Goal: Communication & Community: Answer question/provide support

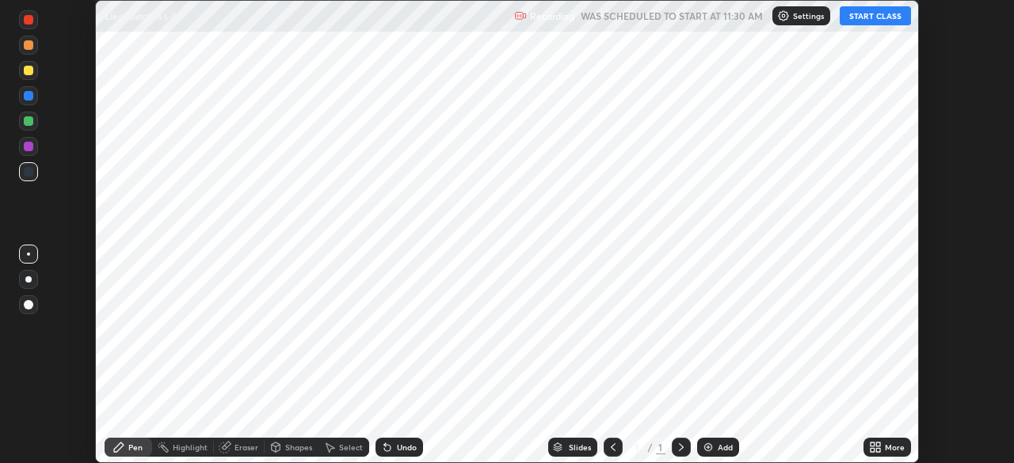
scroll to position [463, 1013]
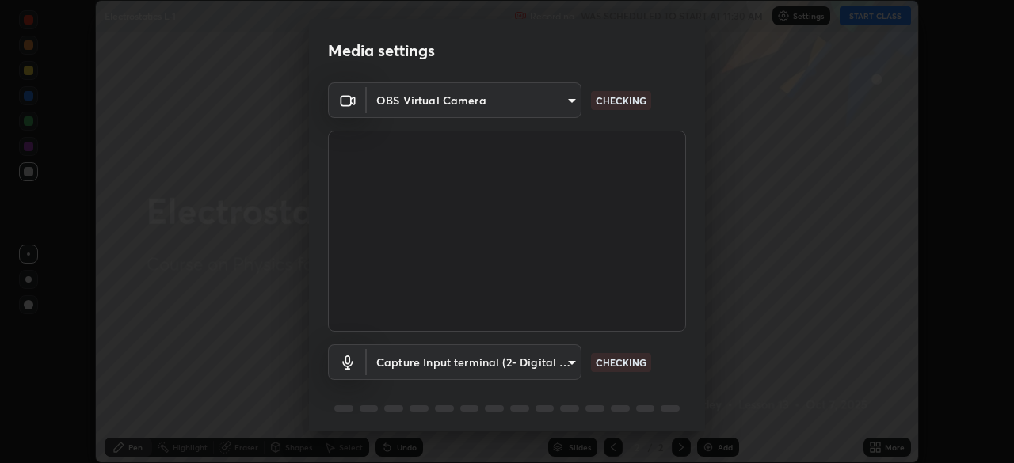
type input "935db625b2c413759d72ee6cdb61a63b637165ed3878f2d0adf10a132220dd0b"
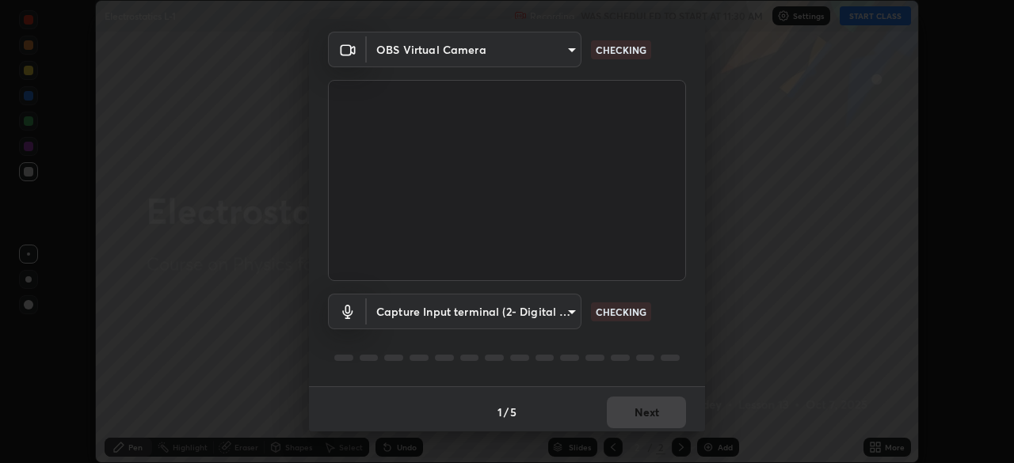
scroll to position [56, 0]
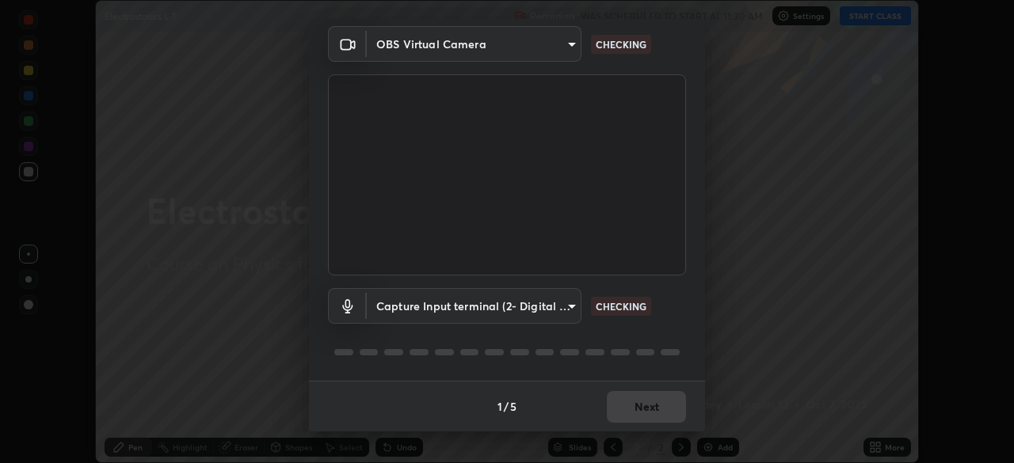
click at [569, 309] on body "Erase all Electrostatics L-1 Recording WAS SCHEDULED TO START AT 11:30 AM Setti…" at bounding box center [507, 231] width 1014 height 463
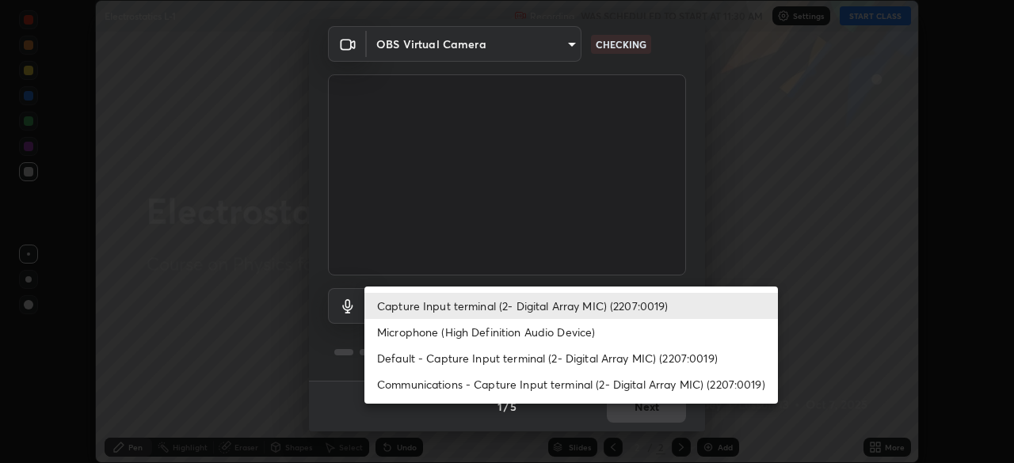
click at [576, 359] on li "Default - Capture Input terminal (2- Digital Array MIC) (2207:0019)" at bounding box center [570, 358] width 413 height 26
type input "default"
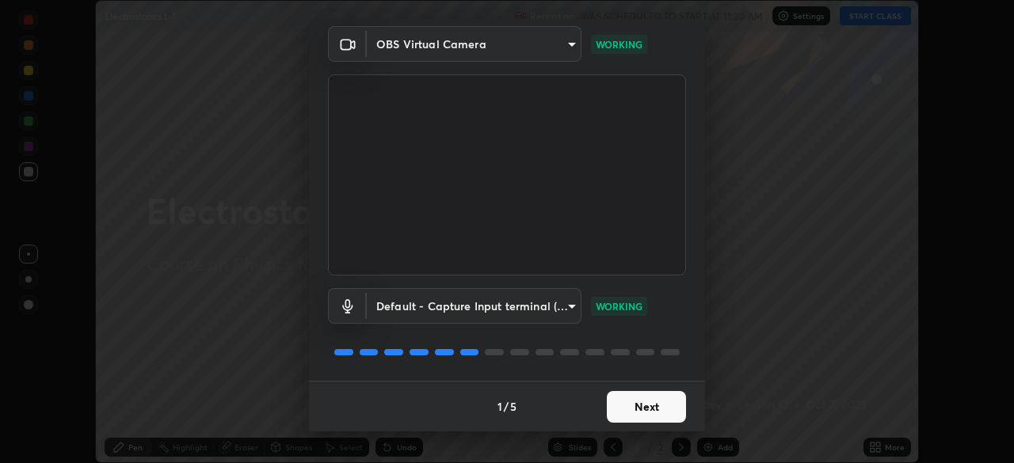
click at [637, 403] on button "Next" at bounding box center [646, 407] width 79 height 32
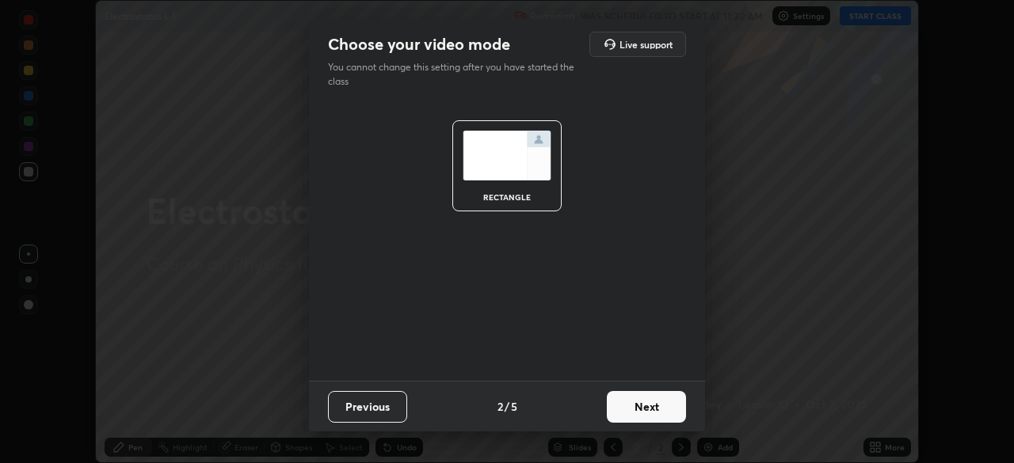
scroll to position [0, 0]
click at [638, 403] on button "Next" at bounding box center [646, 407] width 79 height 32
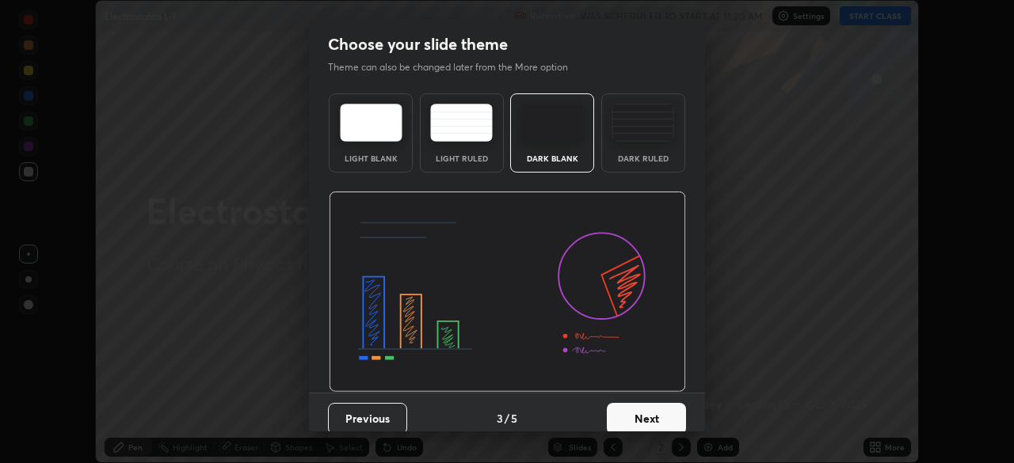
click at [628, 406] on button "Next" at bounding box center [646, 419] width 79 height 32
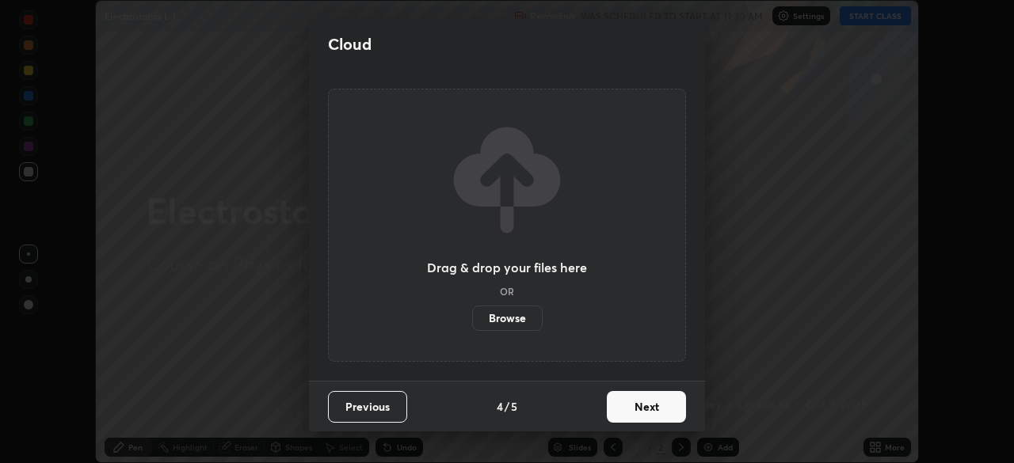
click at [640, 405] on button "Next" at bounding box center [646, 407] width 79 height 32
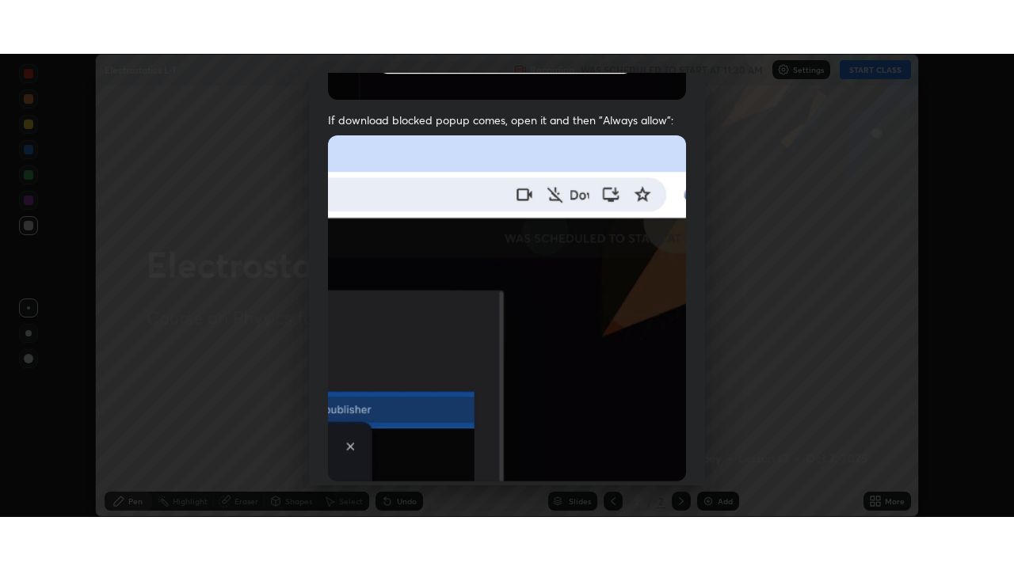
scroll to position [379, 0]
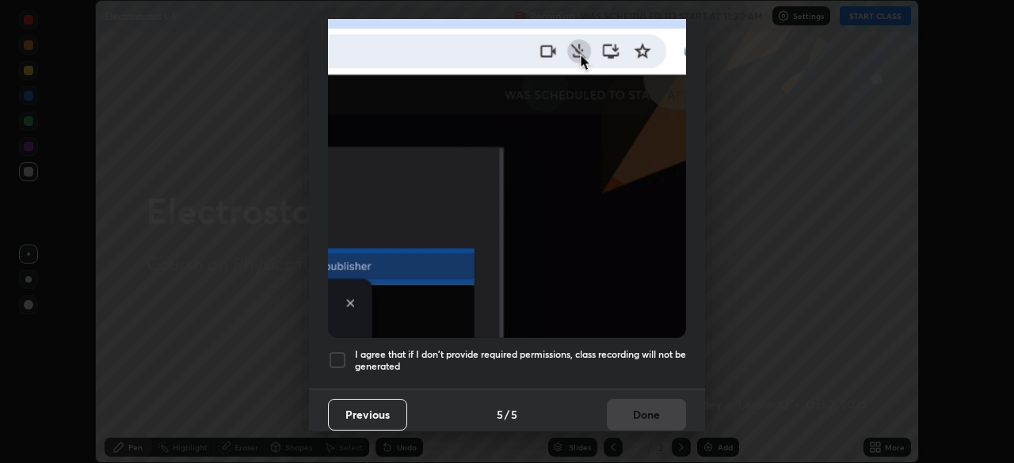
click at [338, 351] on div at bounding box center [337, 360] width 19 height 19
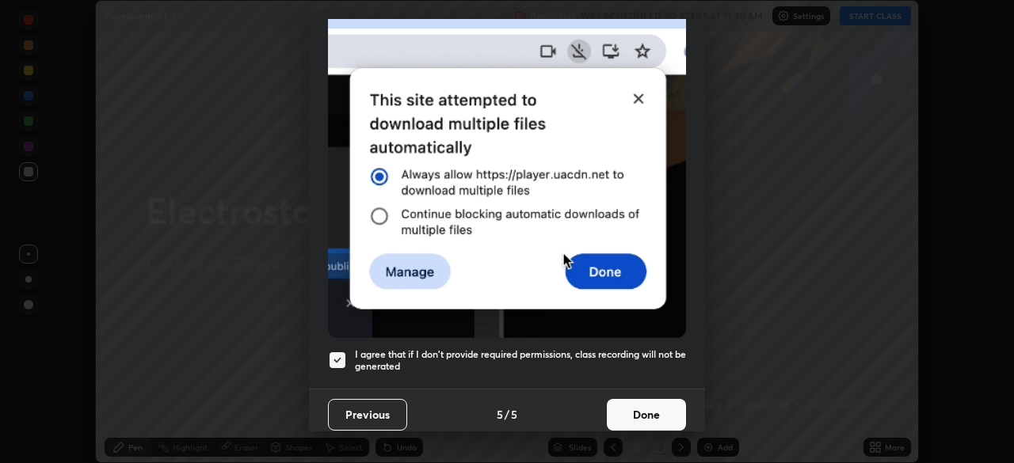
click at [639, 411] on button "Done" at bounding box center [646, 415] width 79 height 32
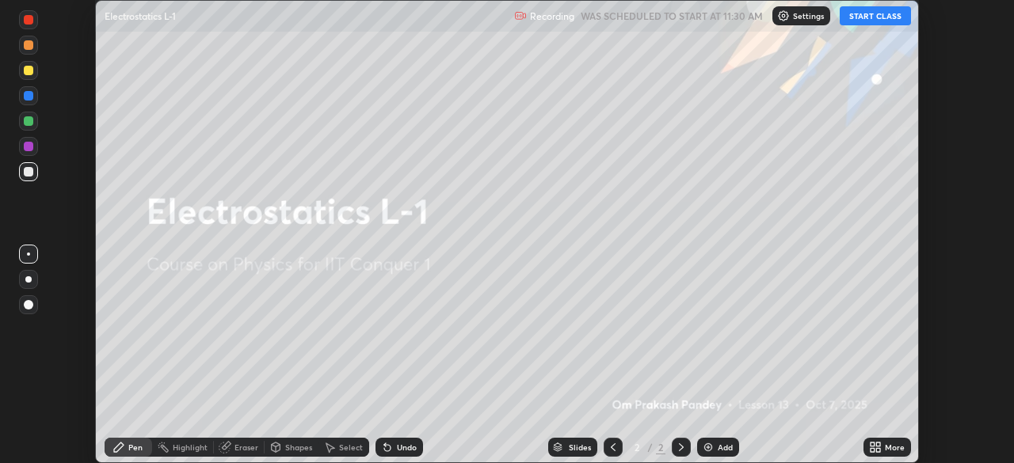
click at [873, 13] on button "START CLASS" at bounding box center [874, 15] width 71 height 19
click at [876, 447] on icon at bounding box center [875, 447] width 13 height 13
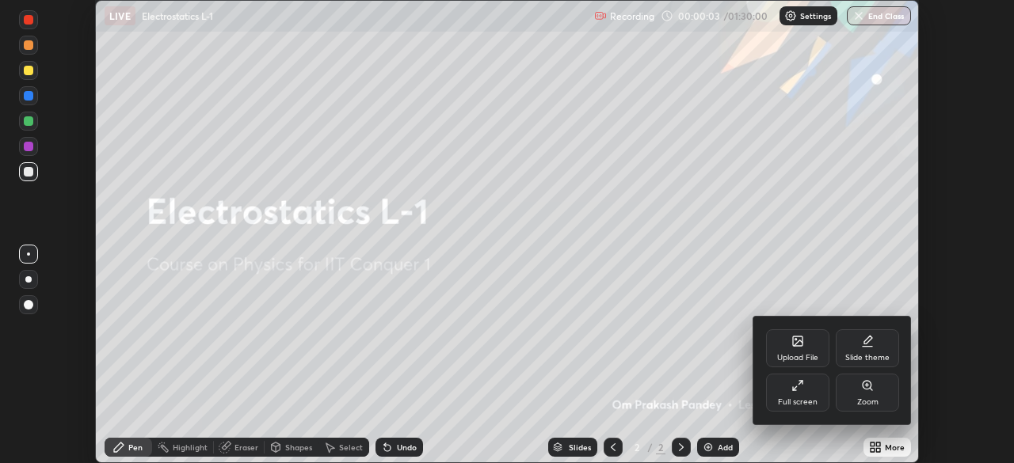
click at [795, 385] on icon at bounding box center [797, 385] width 13 height 13
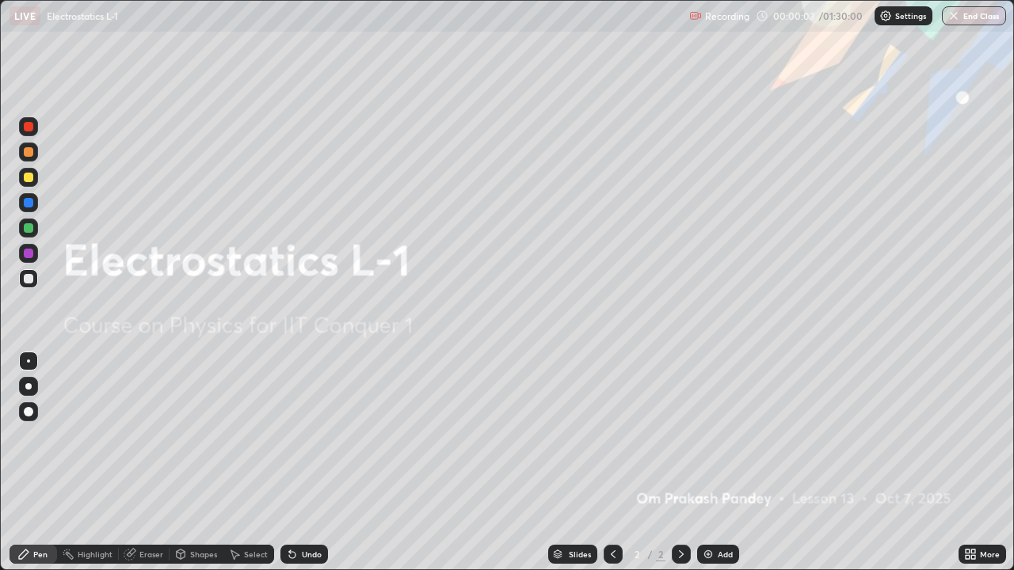
scroll to position [570, 1014]
click at [707, 462] on img at bounding box center [708, 554] width 13 height 13
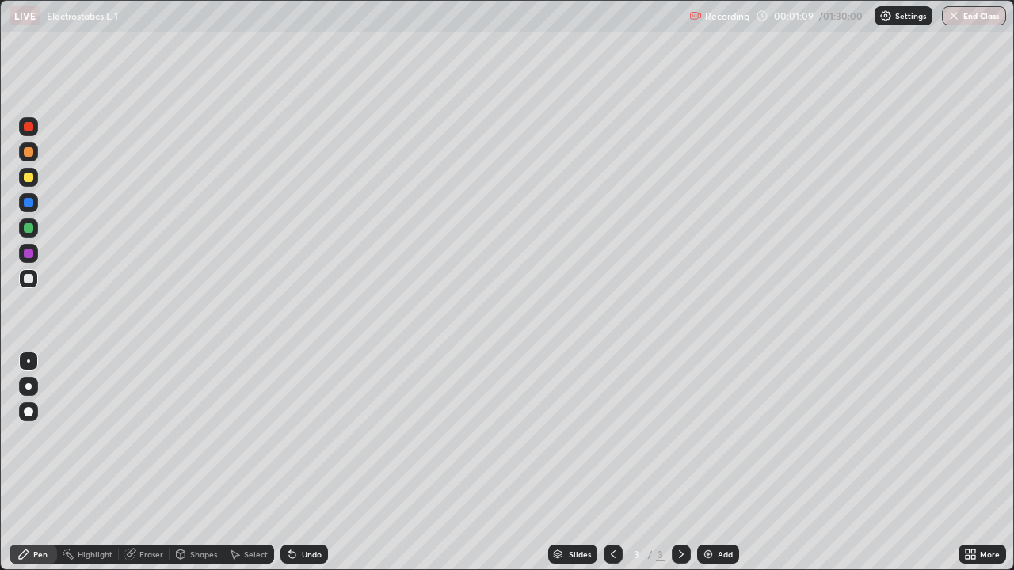
click at [29, 176] on div at bounding box center [29, 178] width 10 height 10
click at [702, 462] on img at bounding box center [708, 554] width 13 height 13
click at [26, 280] on div at bounding box center [29, 279] width 10 height 10
click at [28, 177] on div at bounding box center [29, 178] width 10 height 10
click at [25, 278] on div at bounding box center [29, 279] width 10 height 10
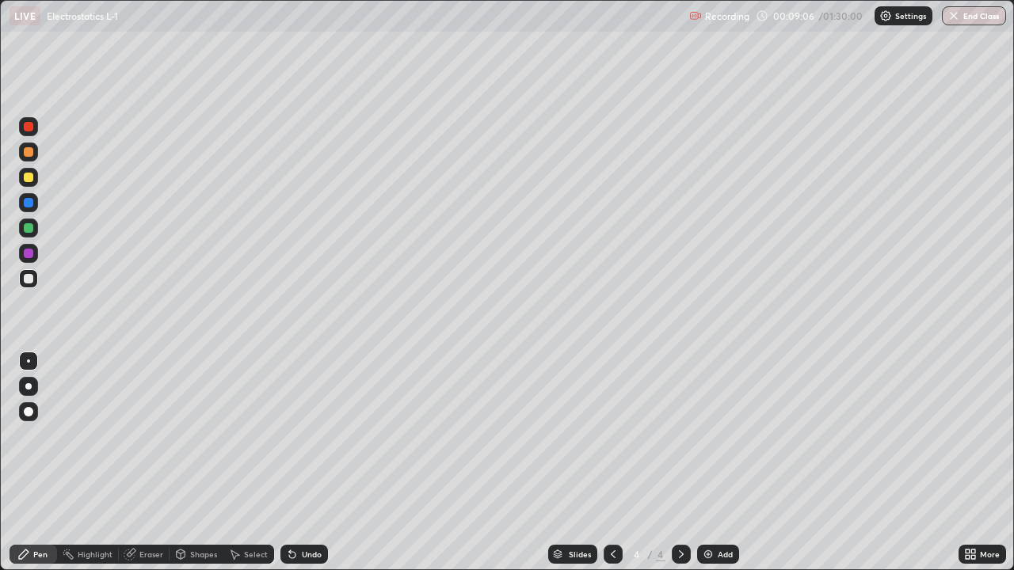
click at [27, 177] on div at bounding box center [29, 178] width 10 height 10
click at [146, 462] on div "Eraser" at bounding box center [151, 554] width 24 height 8
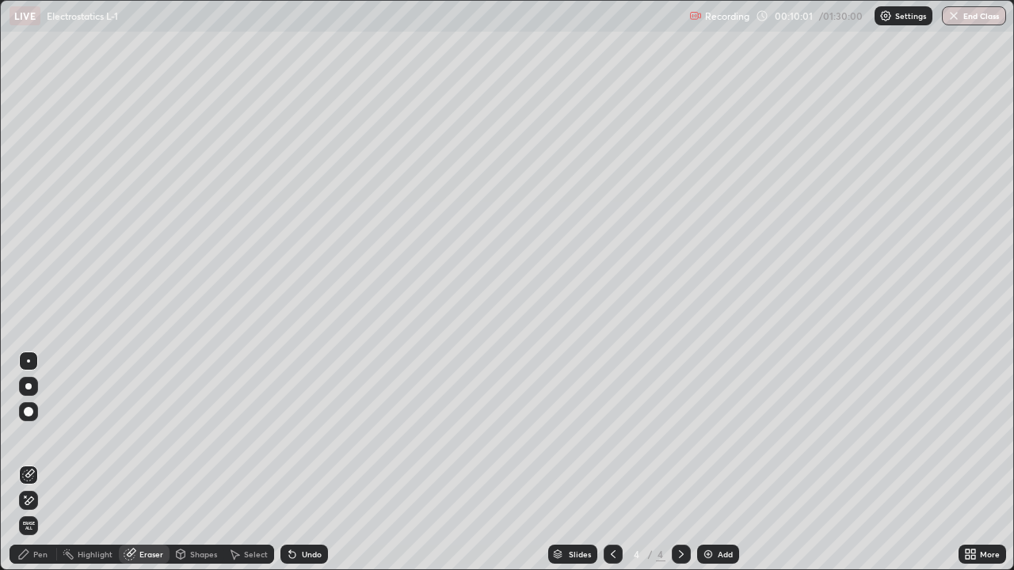
click at [140, 462] on div "Eraser" at bounding box center [144, 554] width 51 height 19
click at [43, 462] on div "Pen" at bounding box center [40, 554] width 14 height 8
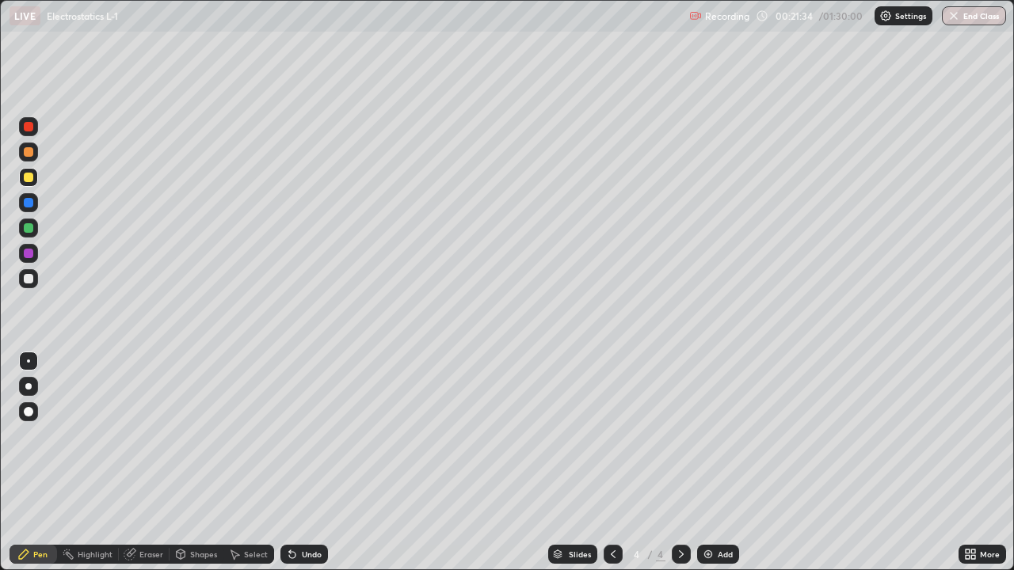
click at [703, 462] on img at bounding box center [708, 554] width 13 height 13
click at [150, 462] on div "Eraser" at bounding box center [151, 554] width 24 height 8
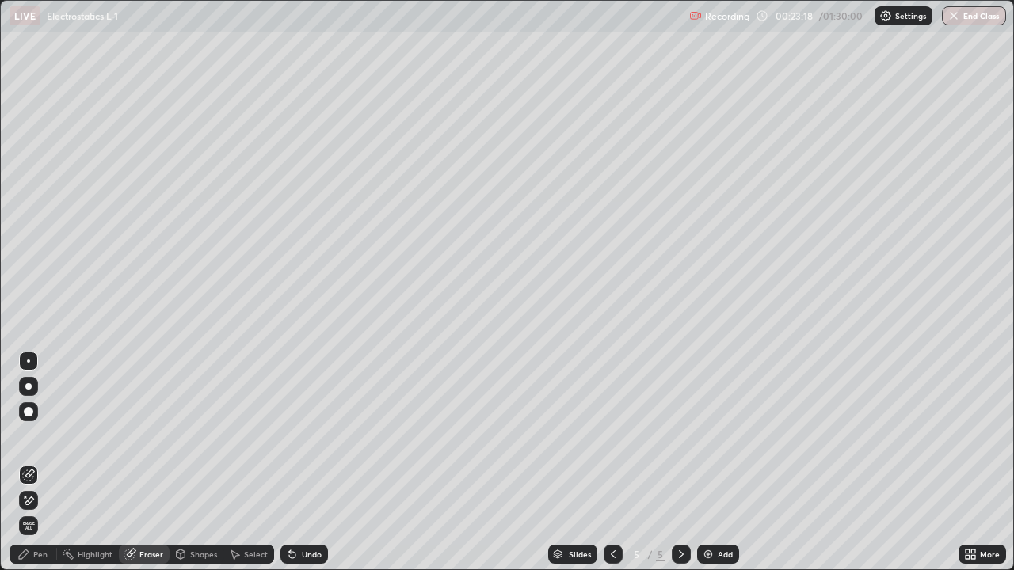
click at [46, 462] on div "Pen" at bounding box center [40, 554] width 14 height 8
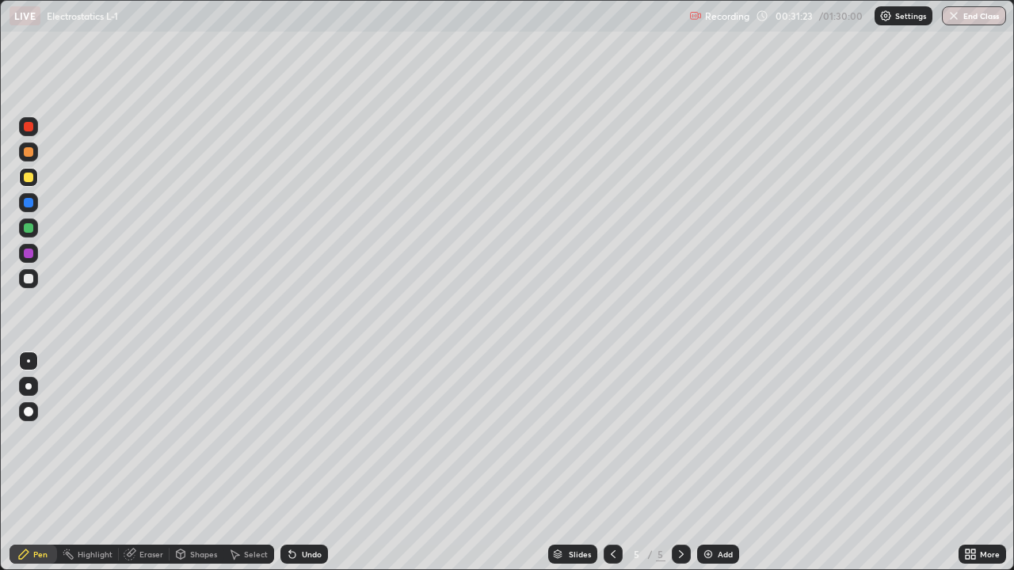
click at [706, 462] on img at bounding box center [708, 554] width 13 height 13
click at [27, 281] on div at bounding box center [29, 279] width 10 height 10
click at [29, 180] on div at bounding box center [29, 178] width 10 height 10
click at [705, 462] on img at bounding box center [708, 554] width 13 height 13
click at [32, 280] on div at bounding box center [29, 279] width 10 height 10
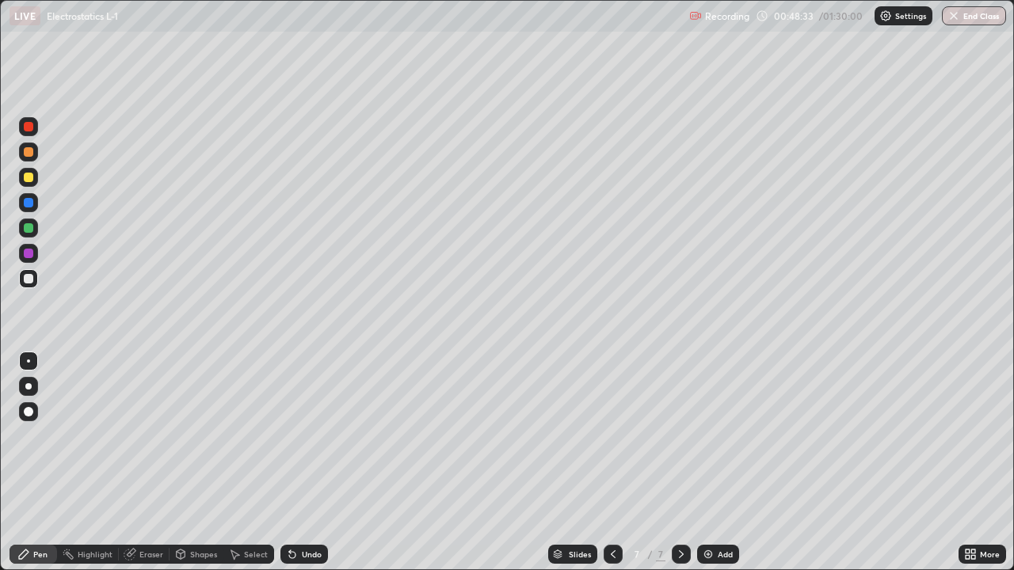
click at [29, 181] on div at bounding box center [29, 178] width 10 height 10
click at [705, 462] on img at bounding box center [708, 554] width 13 height 13
click at [155, 462] on div "Eraser" at bounding box center [151, 554] width 24 height 8
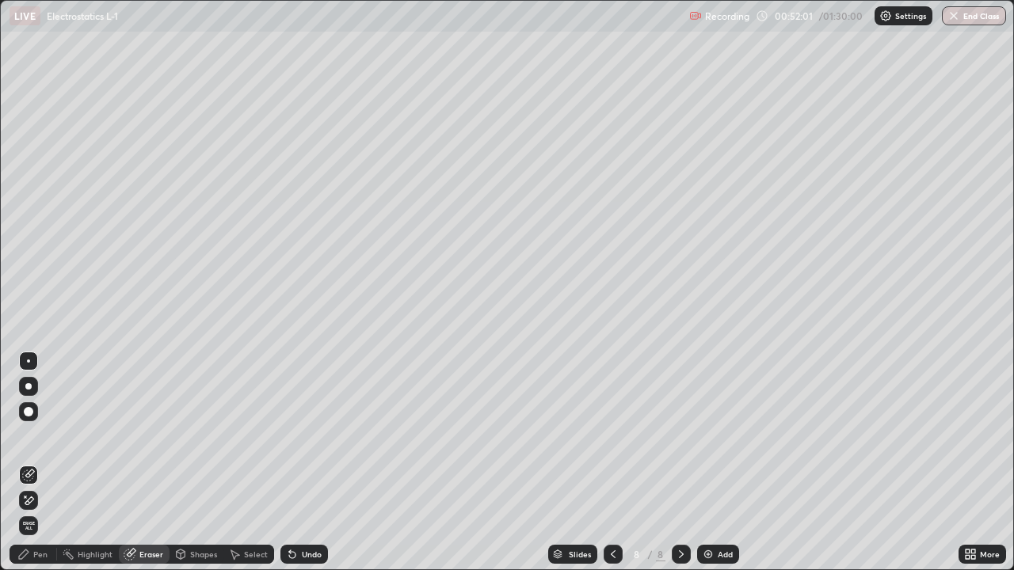
click at [47, 462] on div "Pen" at bounding box center [40, 554] width 14 height 8
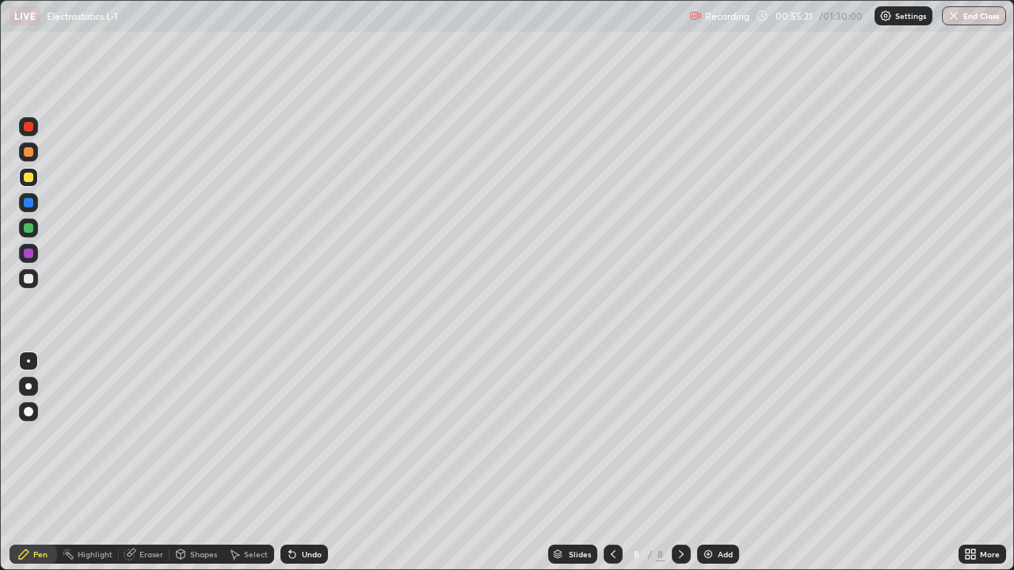
click at [27, 281] on div at bounding box center [29, 279] width 10 height 10
click at [610, 462] on icon at bounding box center [613, 554] width 13 height 13
click at [677, 462] on icon at bounding box center [681, 554] width 13 height 13
click at [714, 462] on div "Add" at bounding box center [718, 554] width 42 height 19
click at [30, 179] on div at bounding box center [29, 178] width 10 height 10
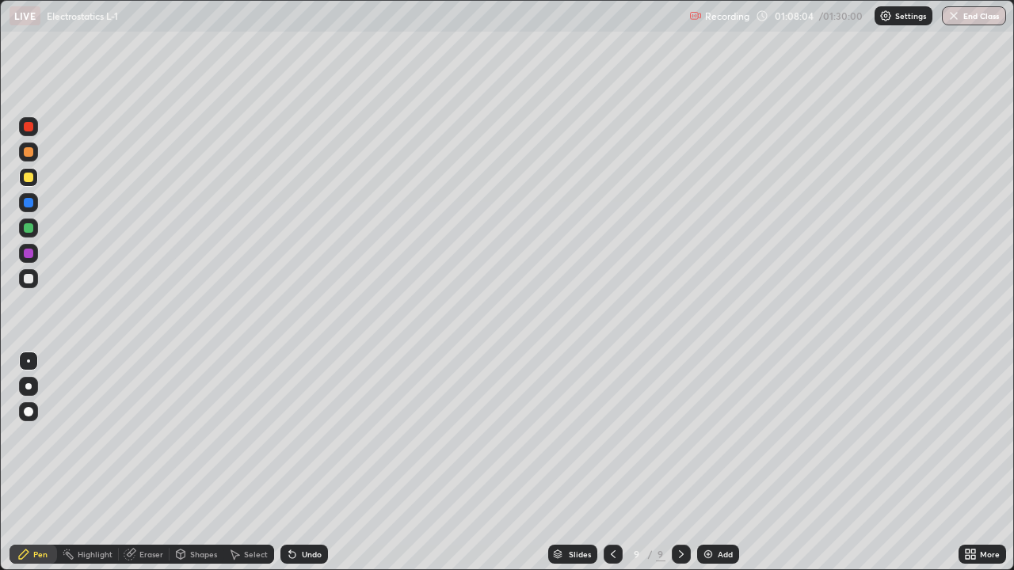
click at [30, 277] on div at bounding box center [29, 279] width 10 height 10
click at [147, 462] on div "Eraser" at bounding box center [151, 554] width 24 height 8
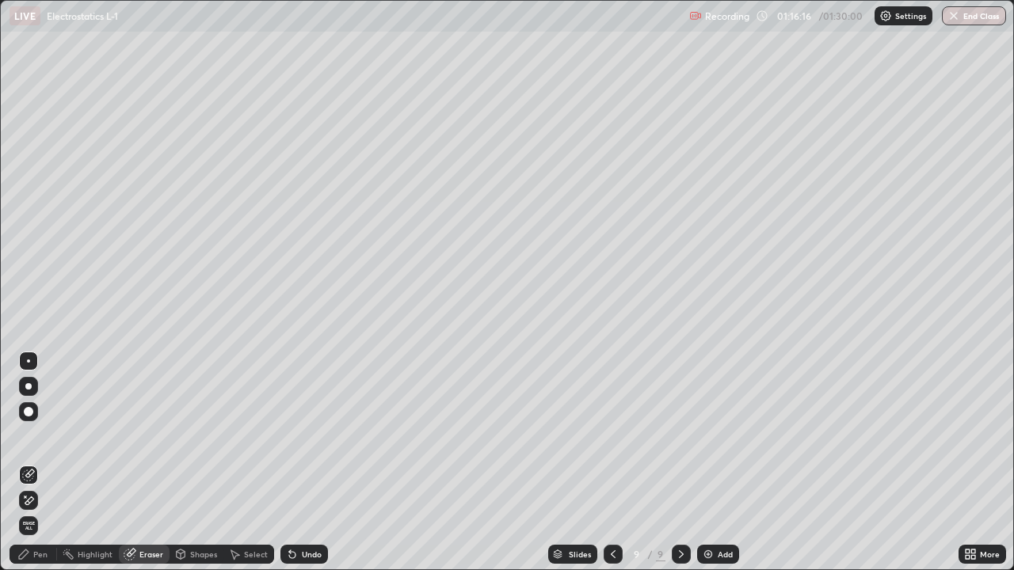
click at [44, 462] on div "Pen" at bounding box center [40, 554] width 14 height 8
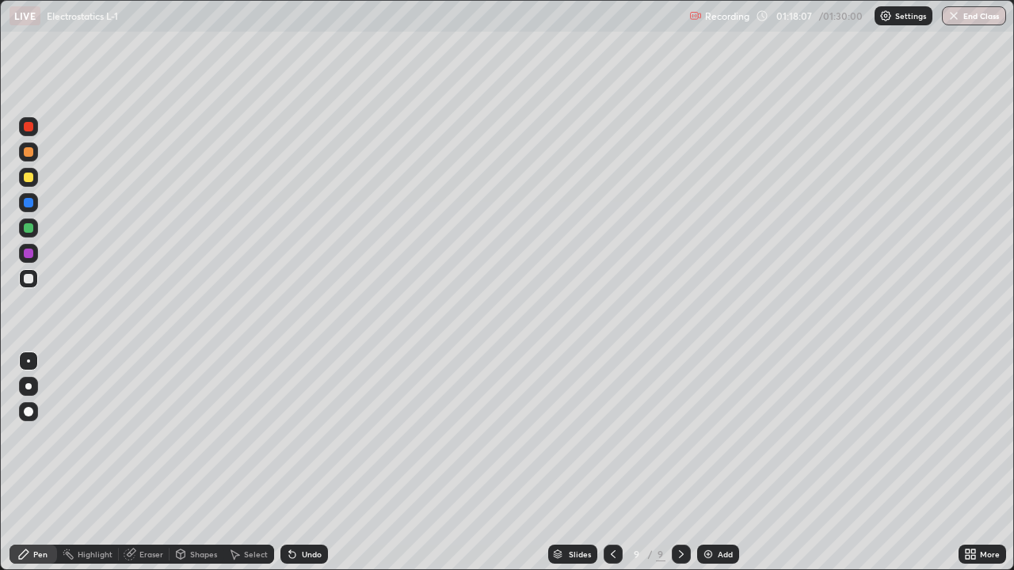
click at [27, 178] on div at bounding box center [29, 178] width 10 height 10
click at [706, 462] on img at bounding box center [708, 554] width 13 height 13
click at [30, 277] on div at bounding box center [29, 279] width 10 height 10
click at [27, 177] on div at bounding box center [29, 178] width 10 height 10
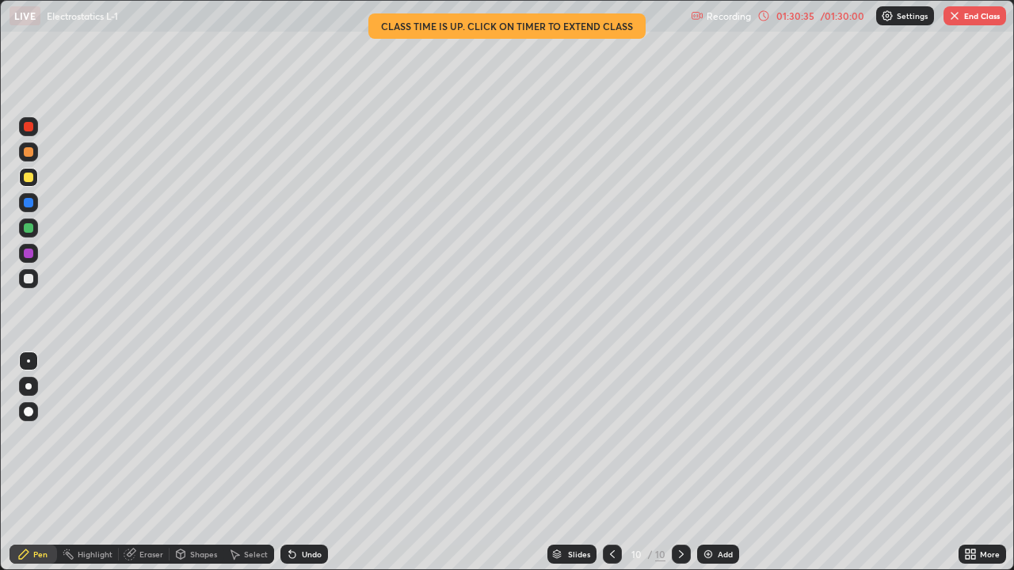
click at [26, 280] on div at bounding box center [29, 279] width 10 height 10
click at [29, 173] on div at bounding box center [29, 178] width 10 height 10
click at [26, 204] on div at bounding box center [29, 203] width 10 height 10
click at [804, 462] on div "Slides 10 / 10 Add" at bounding box center [643, 554] width 630 height 32
click at [969, 18] on button "End Class" at bounding box center [974, 15] width 63 height 19
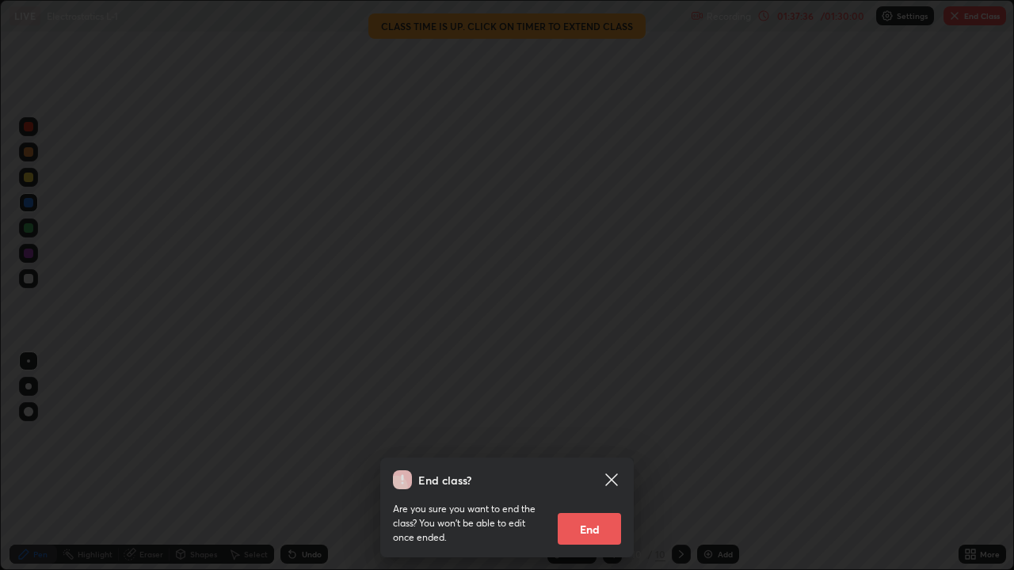
click at [603, 462] on button "End" at bounding box center [588, 529] width 63 height 32
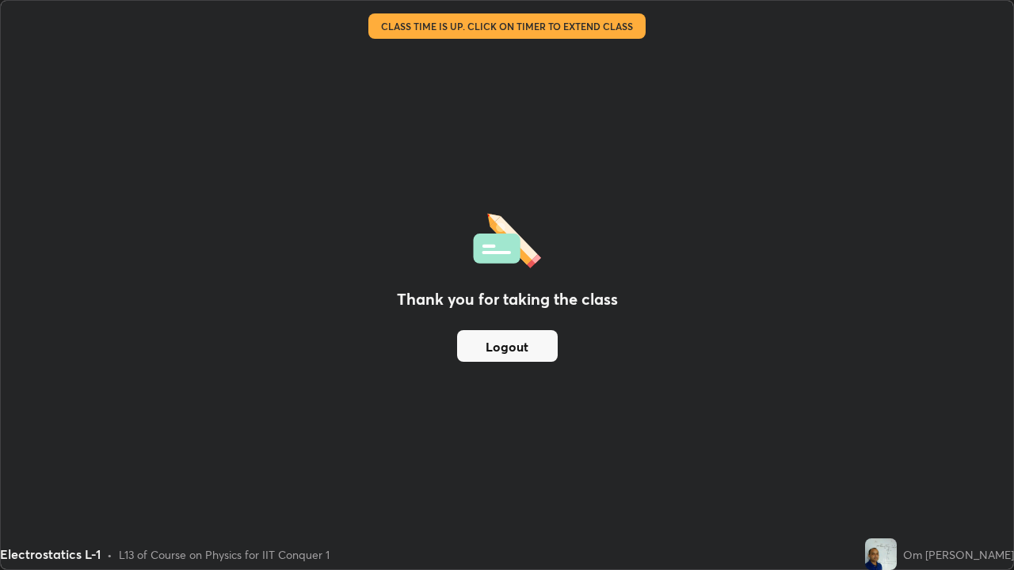
click at [544, 344] on button "Logout" at bounding box center [507, 346] width 101 height 32
